Goal: Task Accomplishment & Management: Complete application form

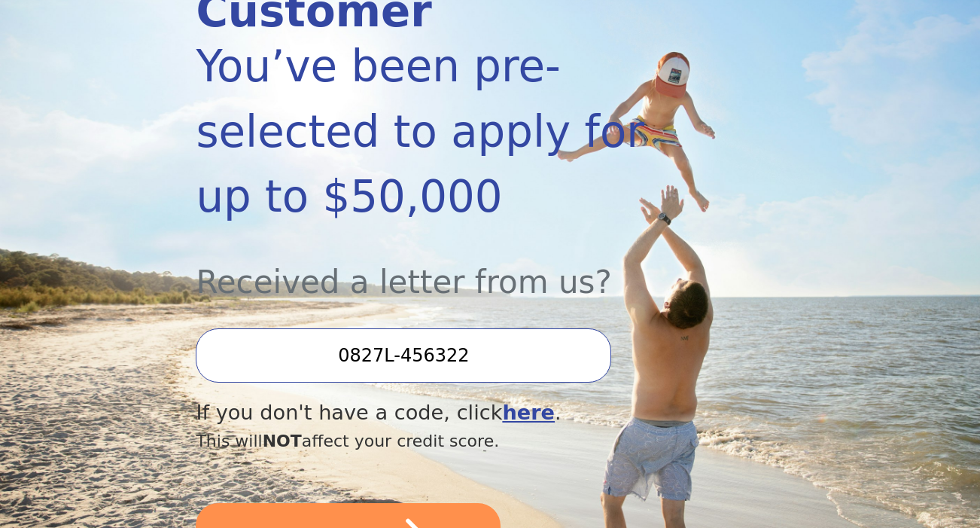
scroll to position [466, 0]
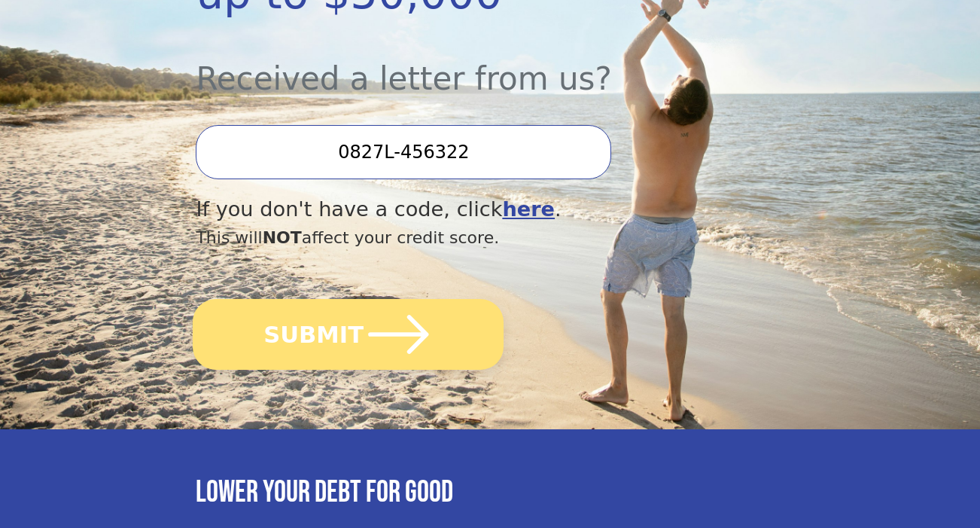
click at [358, 299] on button "SUBMIT" at bounding box center [348, 334] width 311 height 71
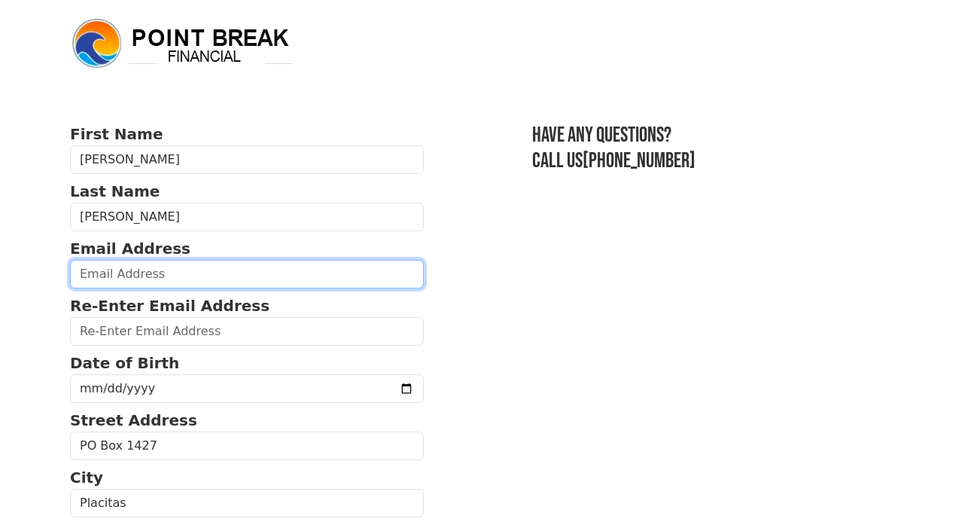
click at [244, 274] on input "email" at bounding box center [247, 274] width 354 height 29
type input "[EMAIL_ADDRESS][DOMAIN_NAME]"
type input "[PHONE_NUMBER]"
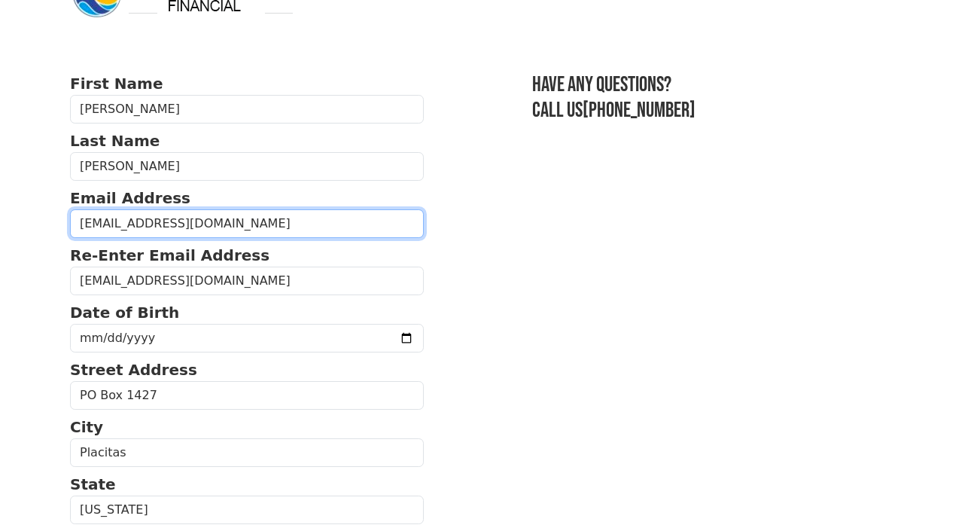
scroll to position [121, 0]
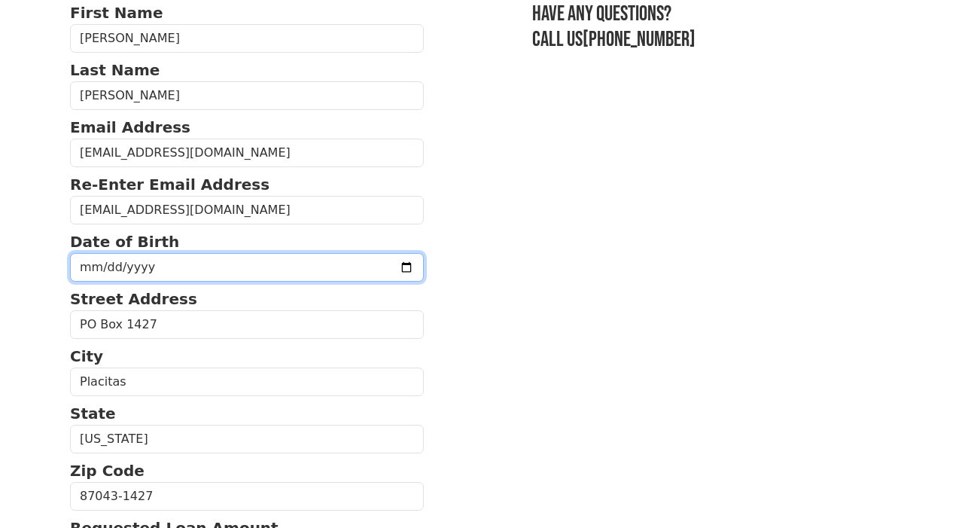
click at [145, 270] on input "date" at bounding box center [247, 267] width 354 height 29
click at [107, 271] on input "date" at bounding box center [247, 267] width 354 height 29
click at [98, 268] on input "date" at bounding box center [247, 267] width 354 height 29
type input "[DATE]"
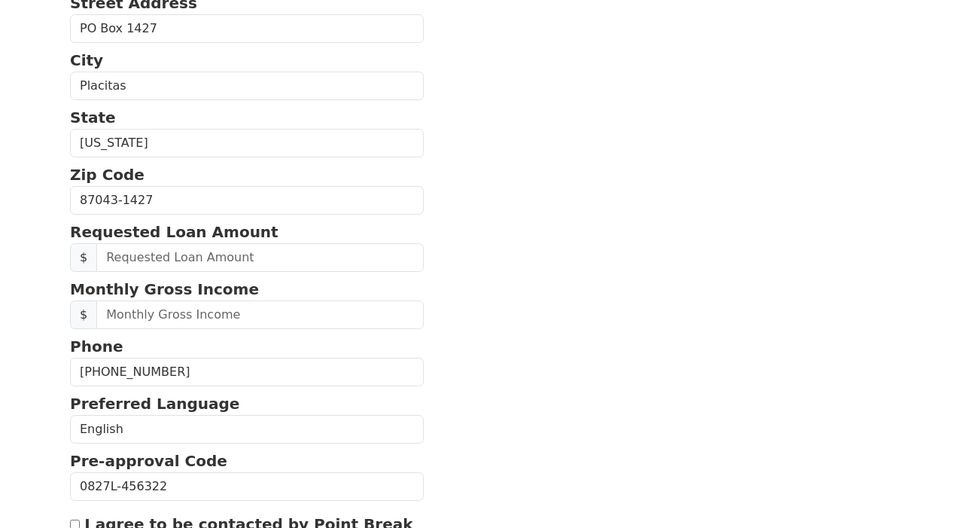
scroll to position [447, 0]
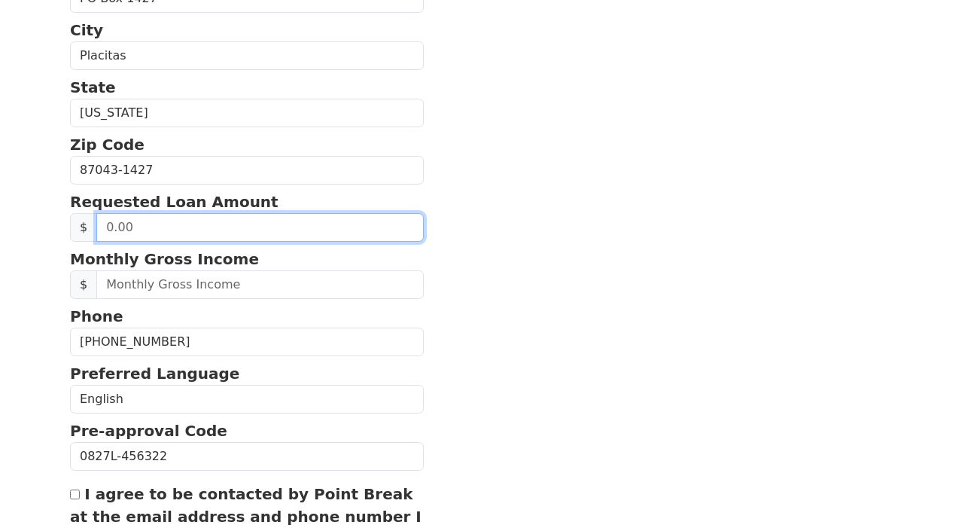
click at [217, 237] on input "text" at bounding box center [259, 227] width 327 height 29
type input "40,000.00"
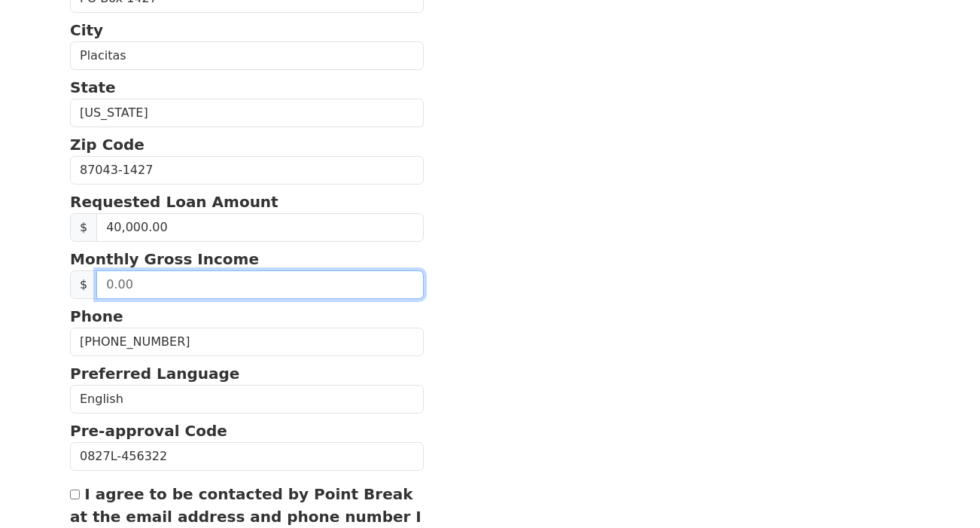
click at [141, 290] on input "text" at bounding box center [259, 284] width 327 height 29
type input "10,000.00"
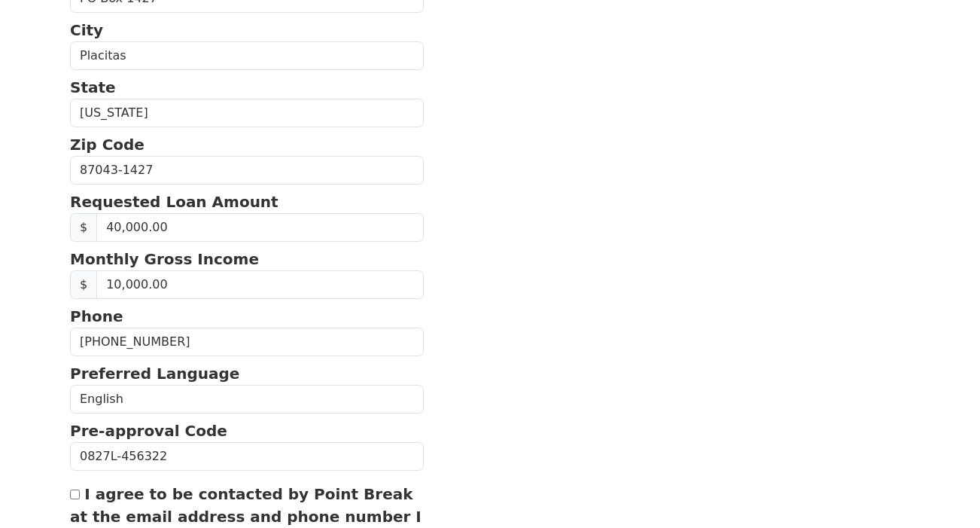
drag, startPoint x: 481, startPoint y: 315, endPoint x: 482, endPoint y: 291, distance: 24.1
click at [481, 314] on section "First Name [PERSON_NAME] Last Name [PERSON_NAME] Email Address [EMAIL_ADDRESS][…" at bounding box center [490, 167] width 840 height 983
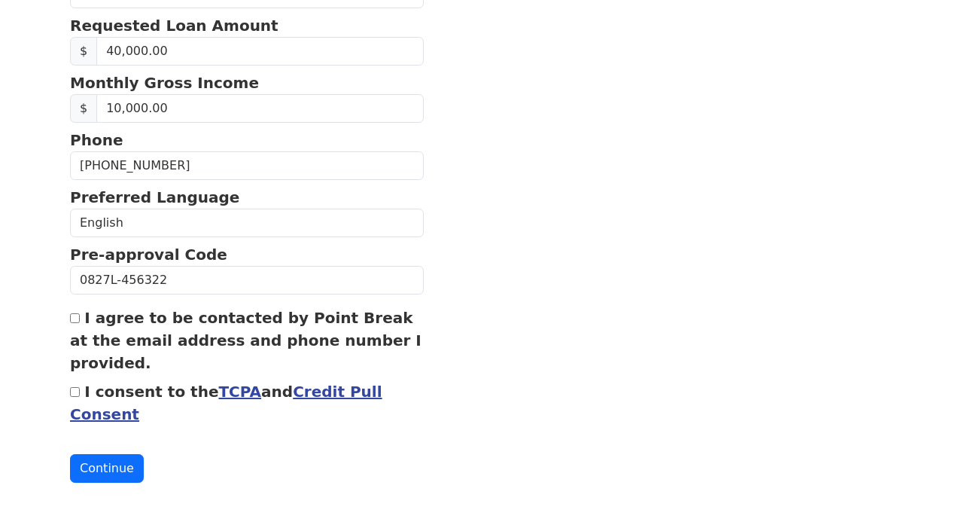
scroll to position [630, 0]
click at [74, 317] on input "I agree to be contacted by Point Break at the email address and phone number I …" at bounding box center [75, 318] width 10 height 10
checkbox input "true"
click at [71, 395] on input "I consent to the TCPA and Credit Pull Consent" at bounding box center [75, 392] width 10 height 10
checkbox input "true"
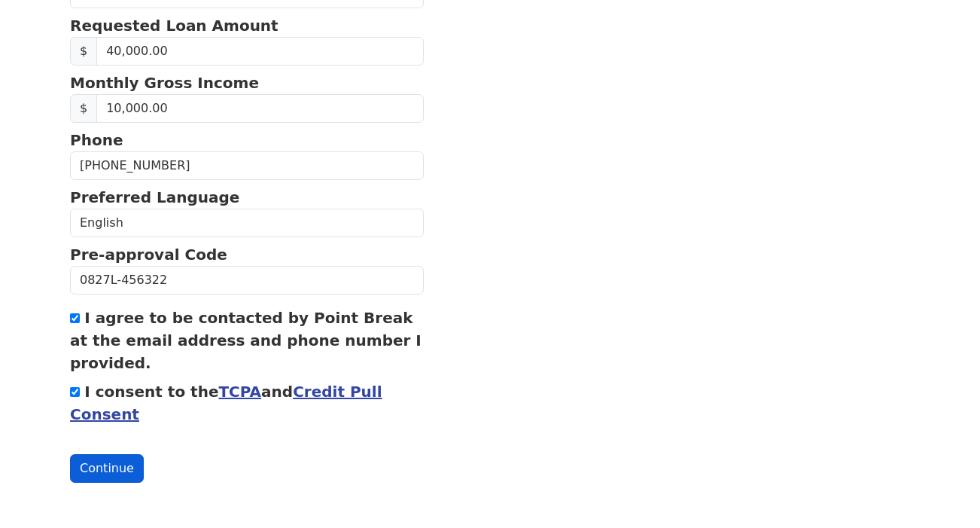
click at [103, 470] on button "Continue" at bounding box center [107, 468] width 74 height 29
